Goal: Task Accomplishment & Management: Complete application form

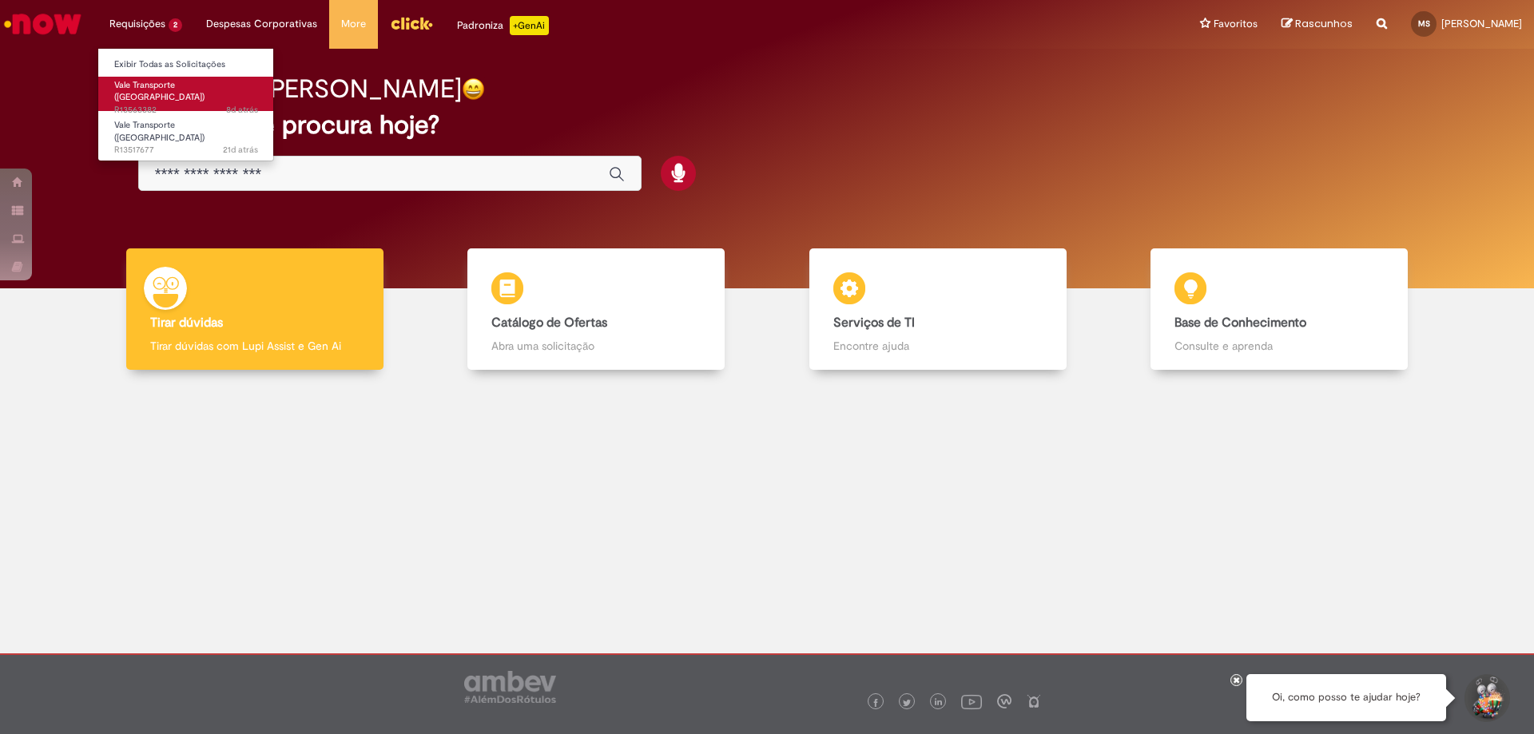
click at [157, 88] on span "Vale Transporte ([GEOGRAPHIC_DATA])" at bounding box center [159, 91] width 90 height 25
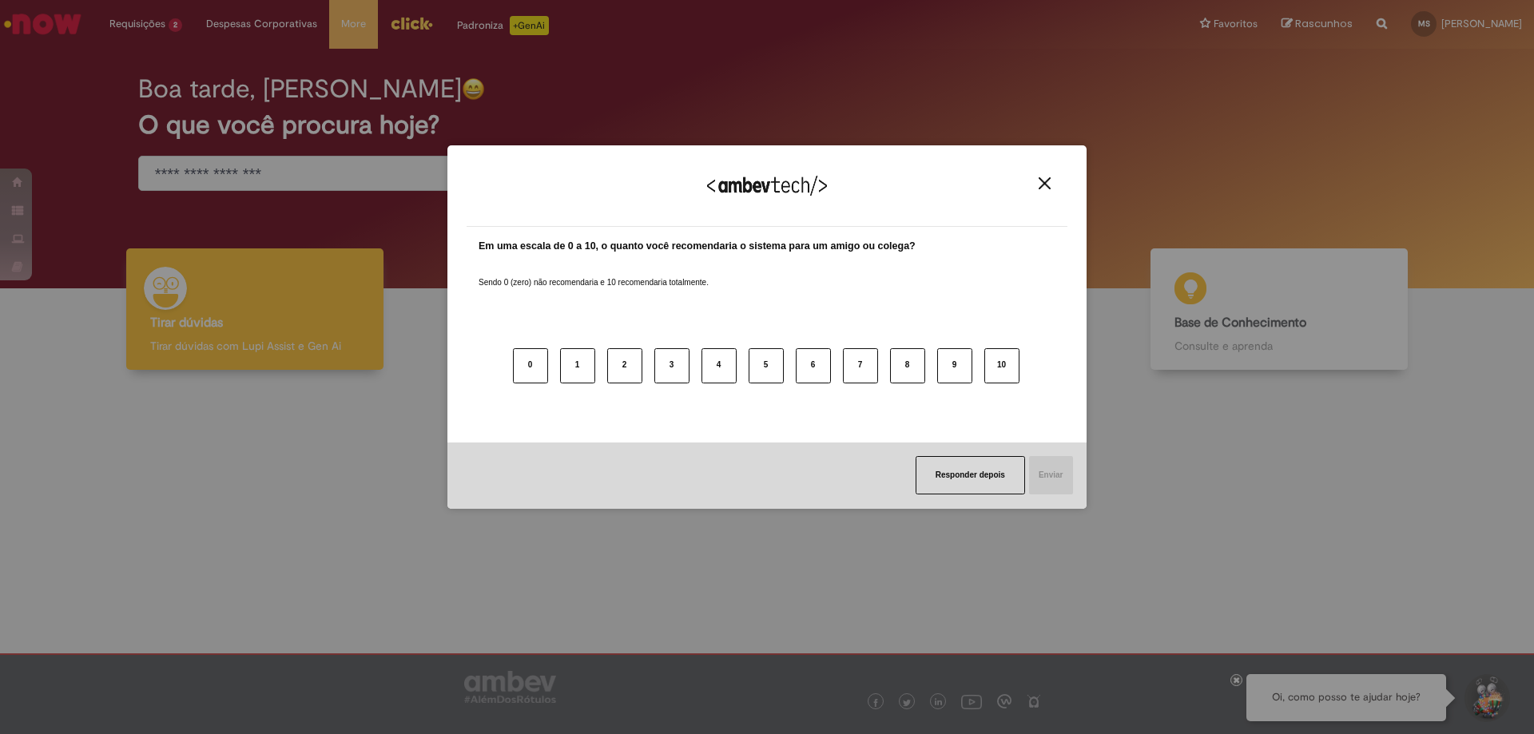
click at [1049, 179] on img "Close" at bounding box center [1044, 183] width 12 height 12
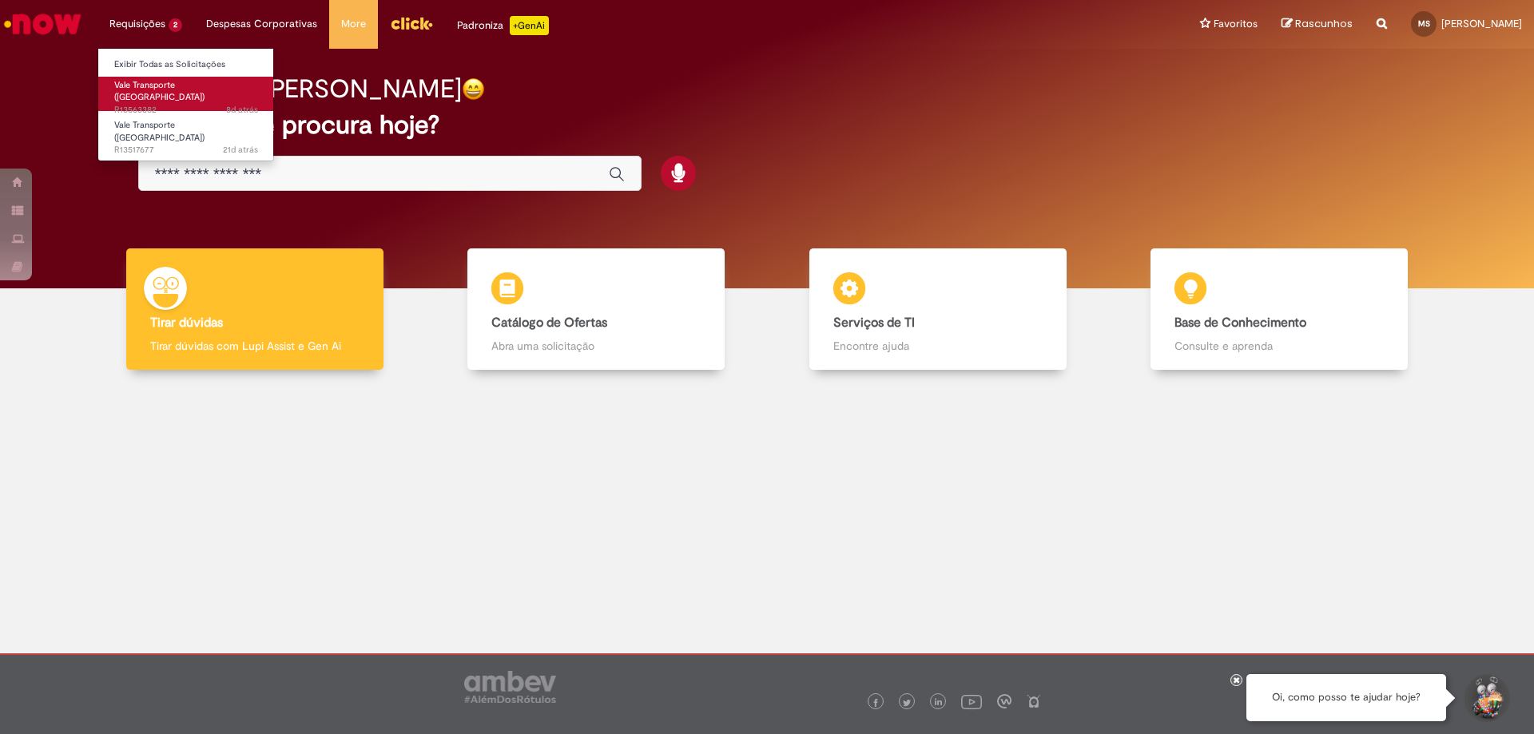
click at [173, 83] on span "Vale Transporte ([GEOGRAPHIC_DATA])" at bounding box center [159, 91] width 90 height 25
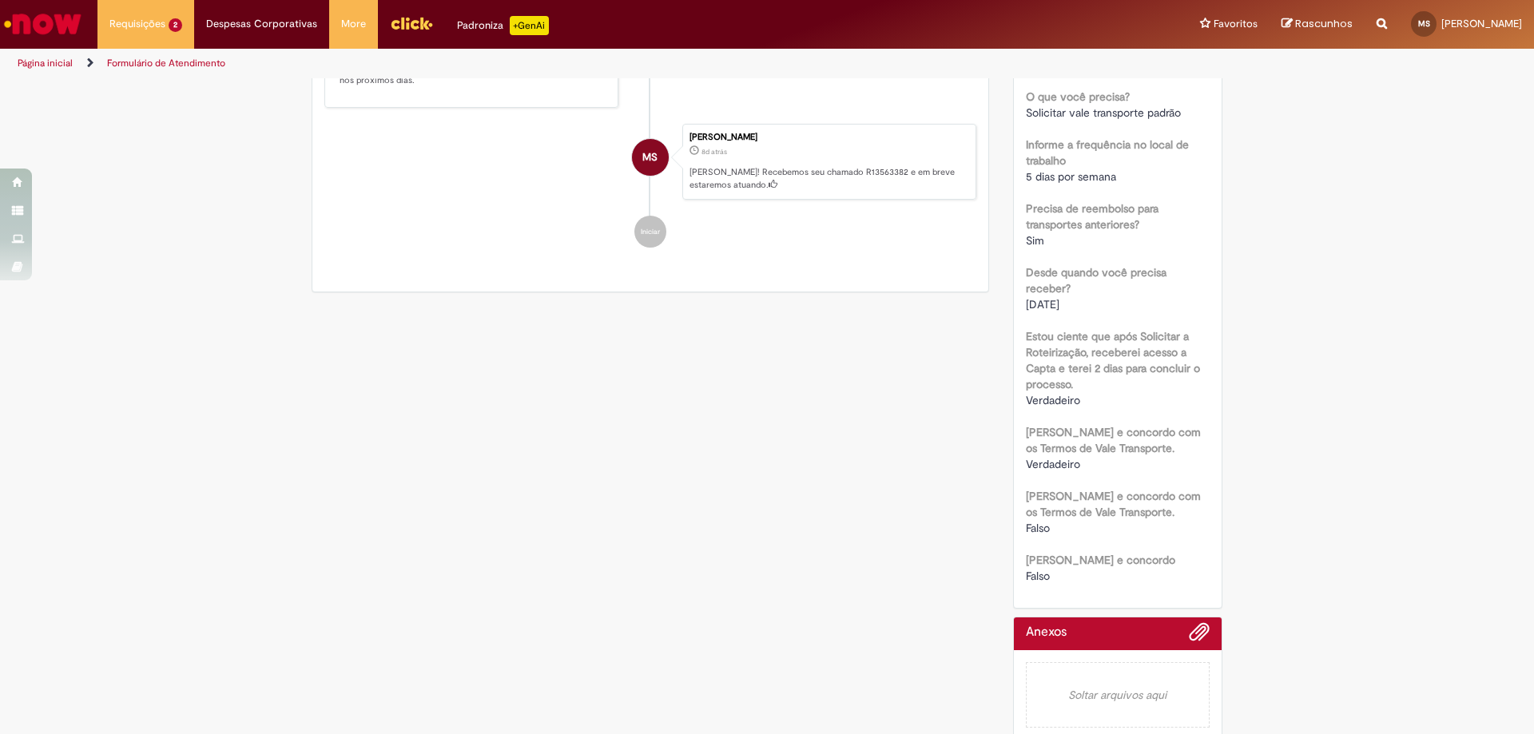
scroll to position [366, 0]
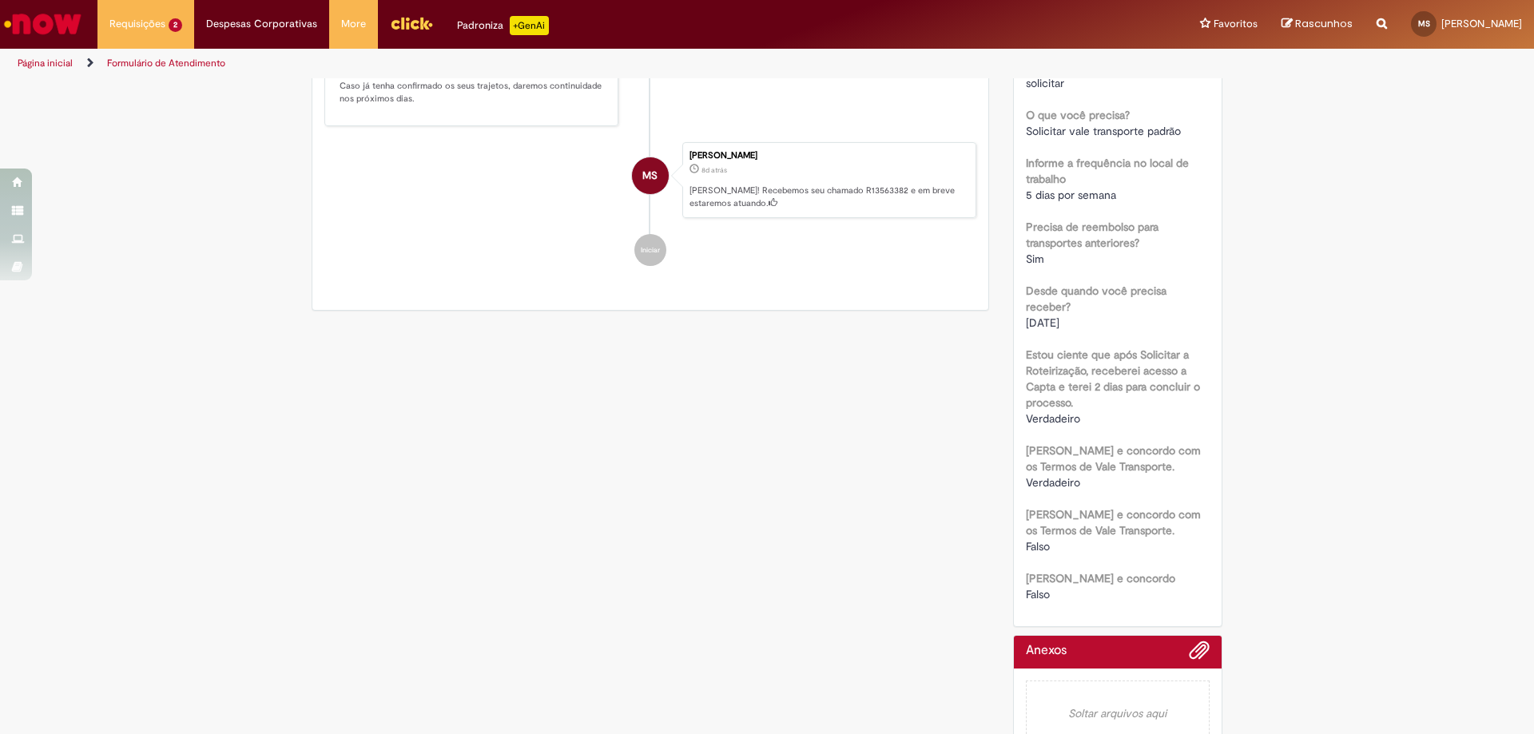
click at [1046, 508] on b "[PERSON_NAME] e concordo com os Termos de Vale Transporte." at bounding box center [1113, 522] width 175 height 30
drag, startPoint x: 1046, startPoint y: 508, endPoint x: 1205, endPoint y: 508, distance: 158.2
click at [1205, 508] on div "Número R13563382 Status Em Tratamento Criação 8d atrás 8 dias atrás Conclusão E…" at bounding box center [1118, 232] width 208 height 788
drag, startPoint x: 1425, startPoint y: 470, endPoint x: 1463, endPoint y: 459, distance: 39.4
click at [1427, 470] on div "Verificar Código de Barras Aguardando Aprovação Aguardando atendimento Solicita…" at bounding box center [767, 240] width 1534 height 1053
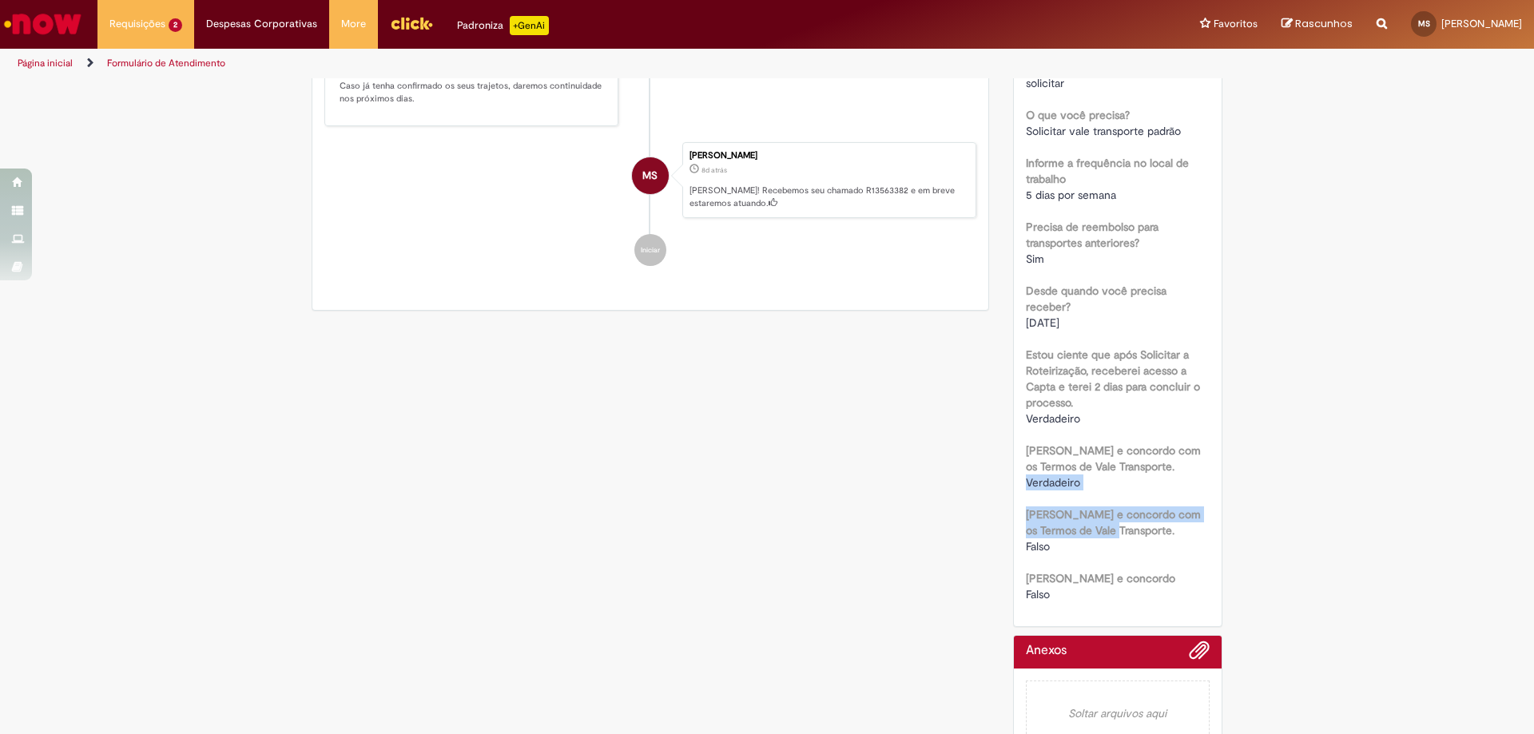
drag, startPoint x: 1505, startPoint y: 470, endPoint x: 1533, endPoint y: 453, distance: 32.6
click at [1533, 531] on section "Formulário de Atendimento Verificar Código de Barras Aguardando Aprovação Aguar…" at bounding box center [767, 406] width 1534 height 656
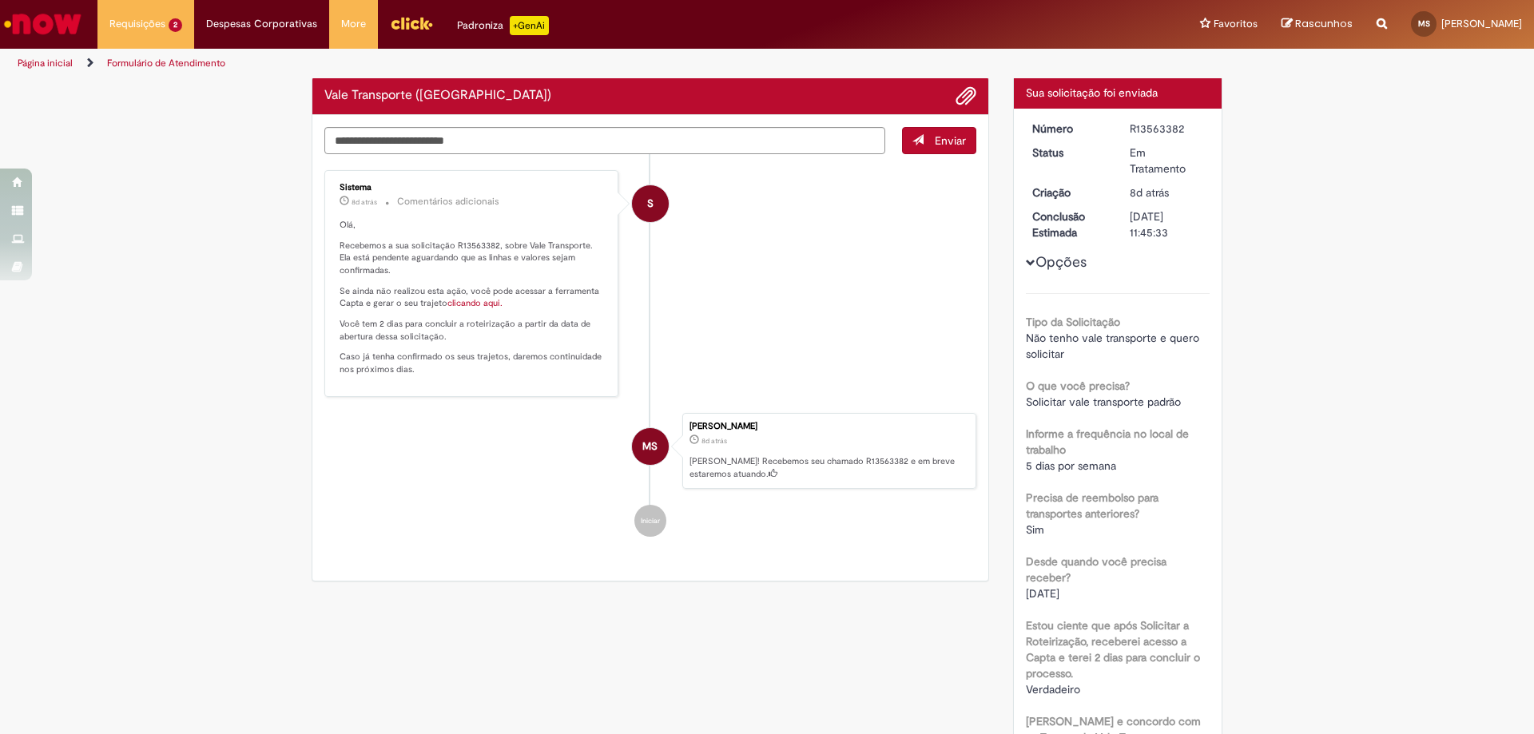
scroll to position [0, 0]
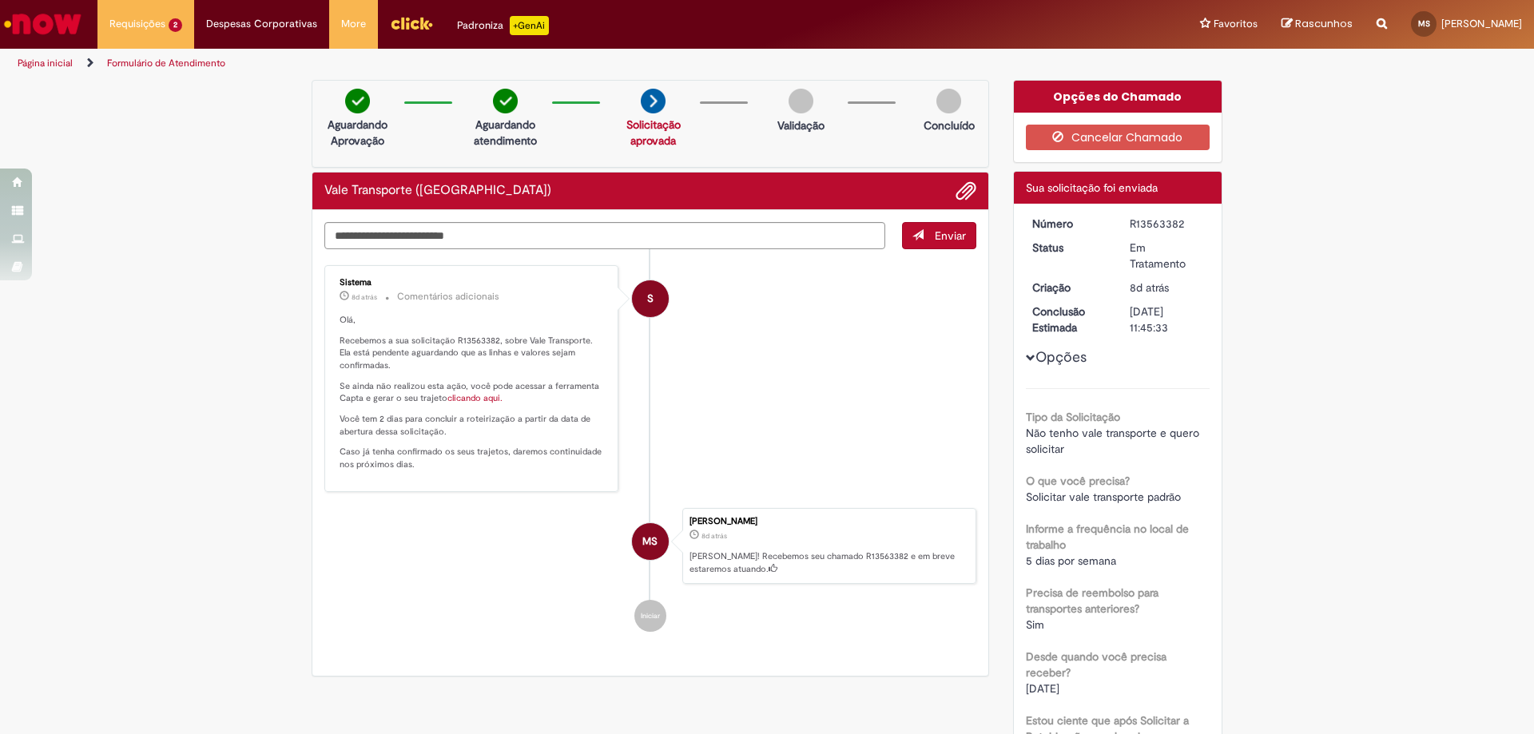
click at [1403, 212] on div "Verificar Código de Barras Aguardando Aprovação Aguardando atendimento Solicita…" at bounding box center [767, 606] width 1534 height 1053
click at [811, 332] on li "S Sistema 8d atrás 8 dias atrás Comentários adicionais Olá, Recebemos a sua sol…" at bounding box center [650, 378] width 652 height 227
